Goal: Task Accomplishment & Management: Manage account settings

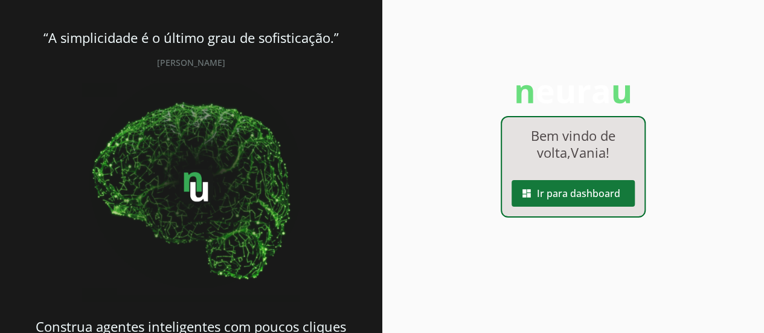
click at [607, 195] on span at bounding box center [572, 193] width 123 height 29
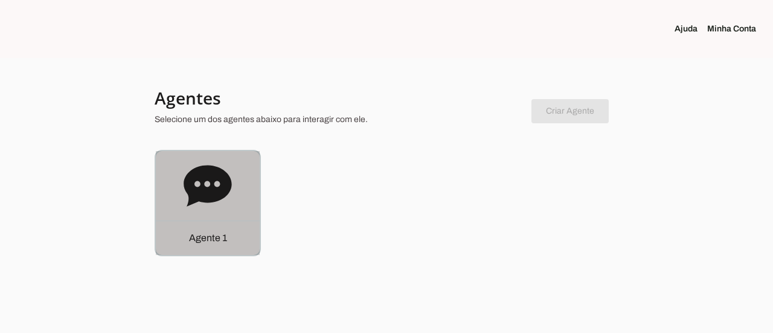
click at [241, 231] on div "Agente 1" at bounding box center [208, 237] width 104 height 34
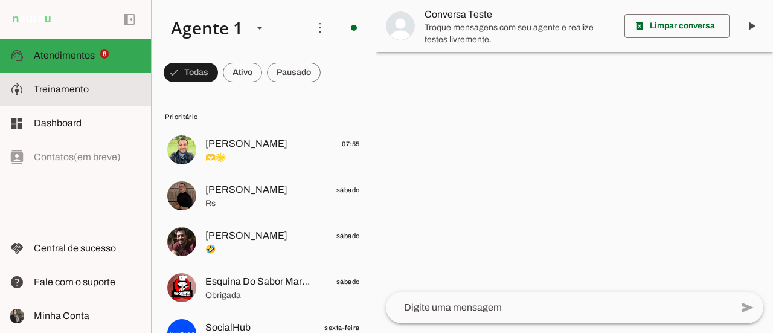
click at [121, 91] on slot at bounding box center [87, 89] width 107 height 14
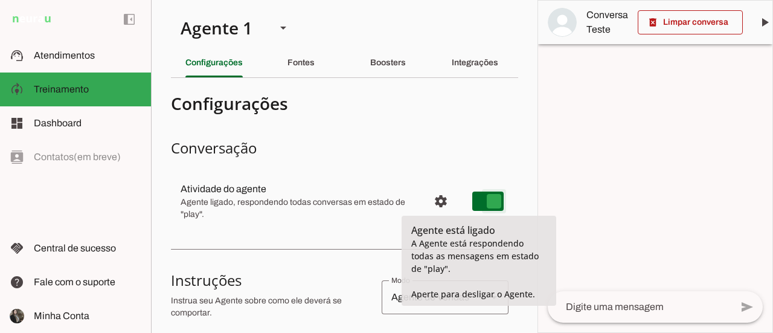
type md-switch "on"
